Goal: Use online tool/utility: Utilize a website feature to perform a specific function

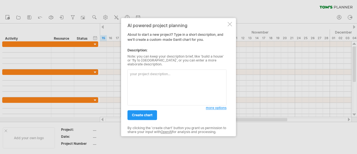
click at [147, 81] on textarea at bounding box center [176, 87] width 99 height 36
paste textarea "Outline the timeline for my dissertation, beginning with proposal development, …"
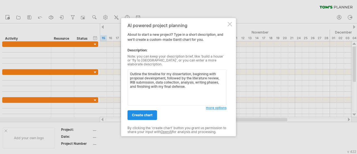
type textarea "Outline the timeline for my dissertation, beginning with proposal development, …"
click at [147, 113] on span "create chart" at bounding box center [142, 115] width 21 height 4
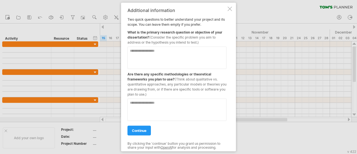
click at [179, 58] on textarea at bounding box center [176, 57] width 99 height 22
click at [152, 60] on textarea at bounding box center [176, 57] width 99 height 22
click at [159, 59] on textarea at bounding box center [176, 57] width 99 height 22
paste textarea "**********"
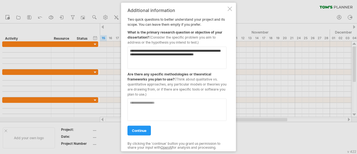
click at [134, 51] on textarea "**********" at bounding box center [176, 57] width 99 height 22
type textarea "**********"
click at [140, 106] on textarea at bounding box center [176, 109] width 99 height 22
click at [159, 106] on textarea at bounding box center [176, 109] width 99 height 22
paste textarea "**********"
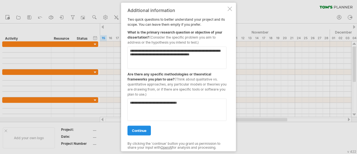
type textarea "**********"
click at [150, 127] on link "continue" at bounding box center [138, 130] width 23 height 10
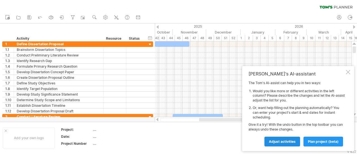
click at [279, 141] on span "Adjust activities" at bounding box center [282, 141] width 27 height 4
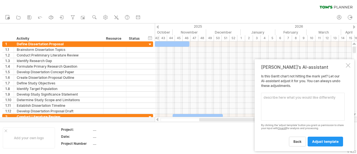
click at [277, 111] on textarea at bounding box center [303, 107] width 84 height 28
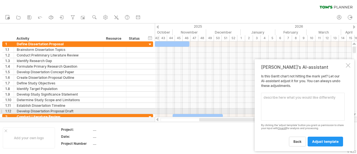
paste textarea "Proposal development IRB submission or approval Literature review Data collecti…"
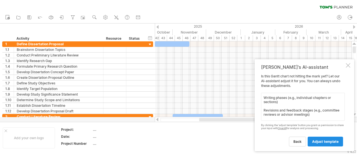
type textarea "Proposal development IRB submission or approval Literature review Data collecti…"
click at [320, 142] on span "adjust template" at bounding box center [325, 141] width 26 height 4
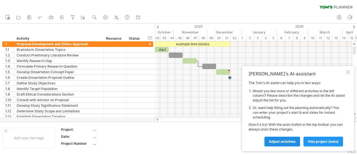
click at [269, 144] on link "Adjust activities" at bounding box center [282, 141] width 36 height 10
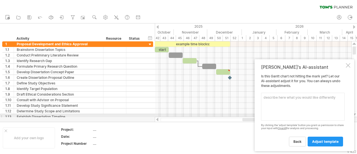
click at [290, 110] on textarea at bounding box center [303, 107] width 84 height 28
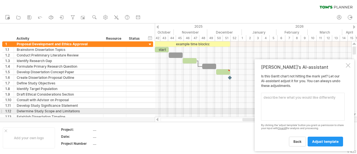
paste textarea "personal deadlines, check-ins with your dissertation chair, or periods dedicate…"
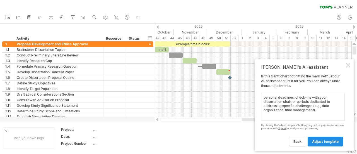
type textarea "personal deadlines, check-ins with your dissertation chair, or periods dedicate…"
click at [317, 142] on span "adjust template" at bounding box center [325, 141] width 26 height 4
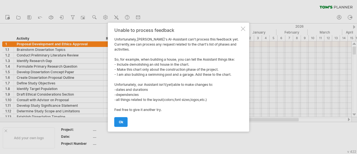
click at [121, 123] on span "ok" at bounding box center [121, 122] width 4 height 4
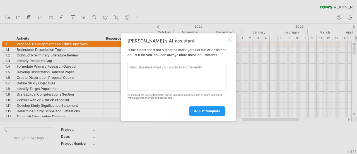
click at [177, 75] on textarea at bounding box center [176, 76] width 99 height 28
paste textarea "Adjust the [PERSON_NAME] Chart to include monthly check-ins with my advisor and…"
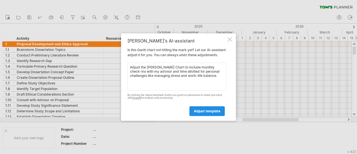
type textarea "Adjust the [PERSON_NAME] Chart to include monthly check-ins with my advisor and…"
click at [203, 116] on link "adjust template" at bounding box center [206, 111] width 35 height 10
